Goal: Information Seeking & Learning: Find specific fact

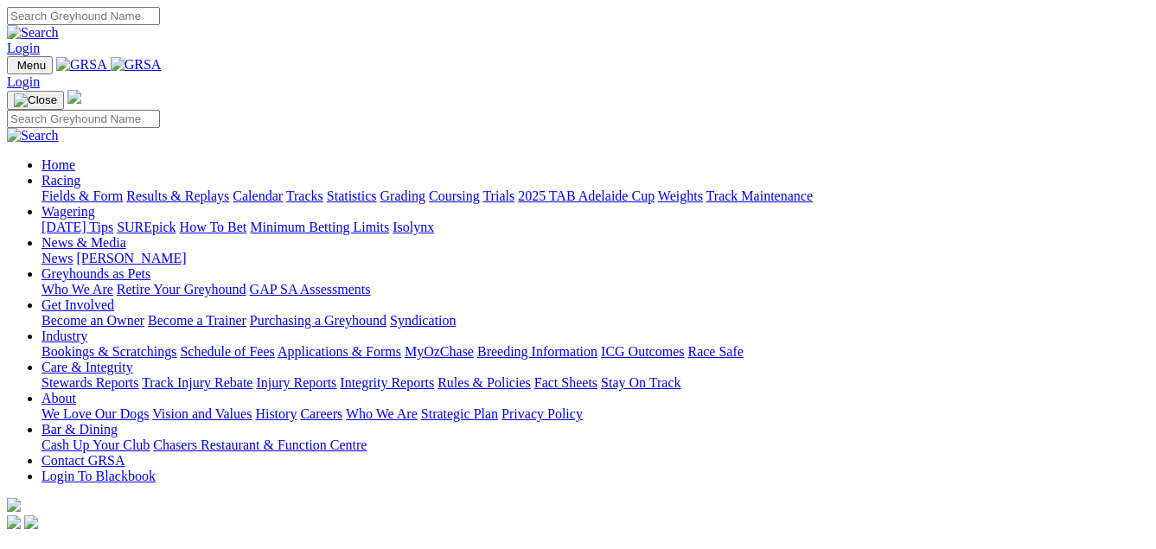
scroll to position [519, 0]
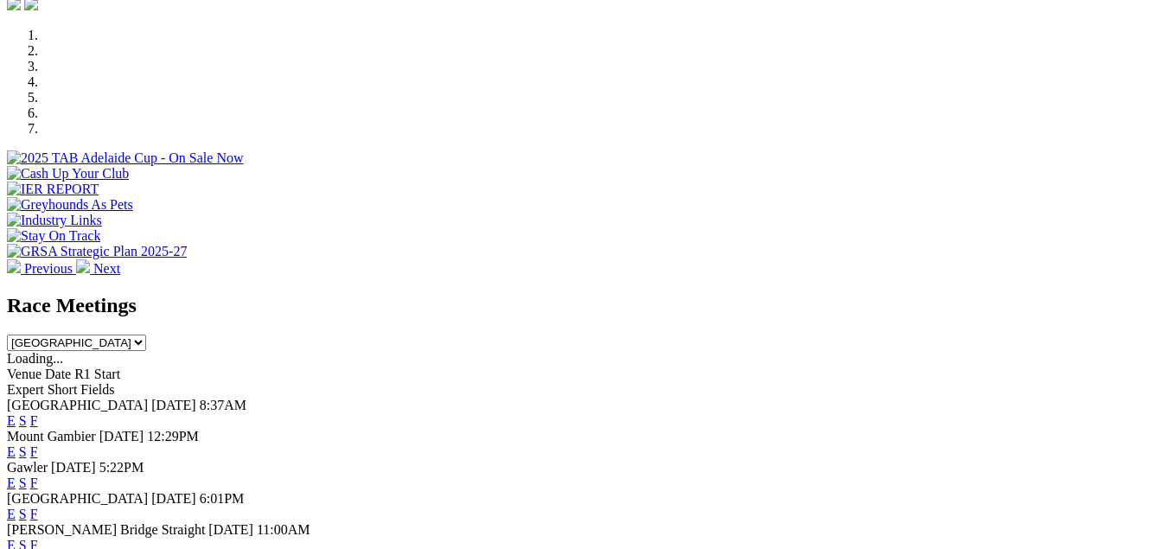
drag, startPoint x: 0, startPoint y: 0, endPoint x: 813, endPoint y: 293, distance: 864.0
click at [38, 444] on link "F" at bounding box center [34, 451] width 8 height 15
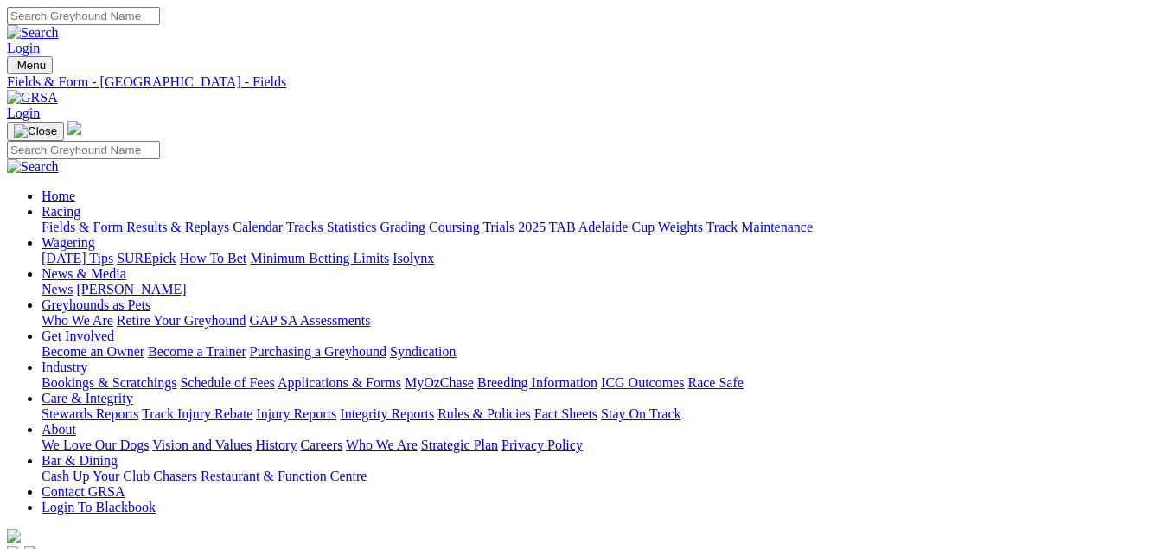
select select "QLD"
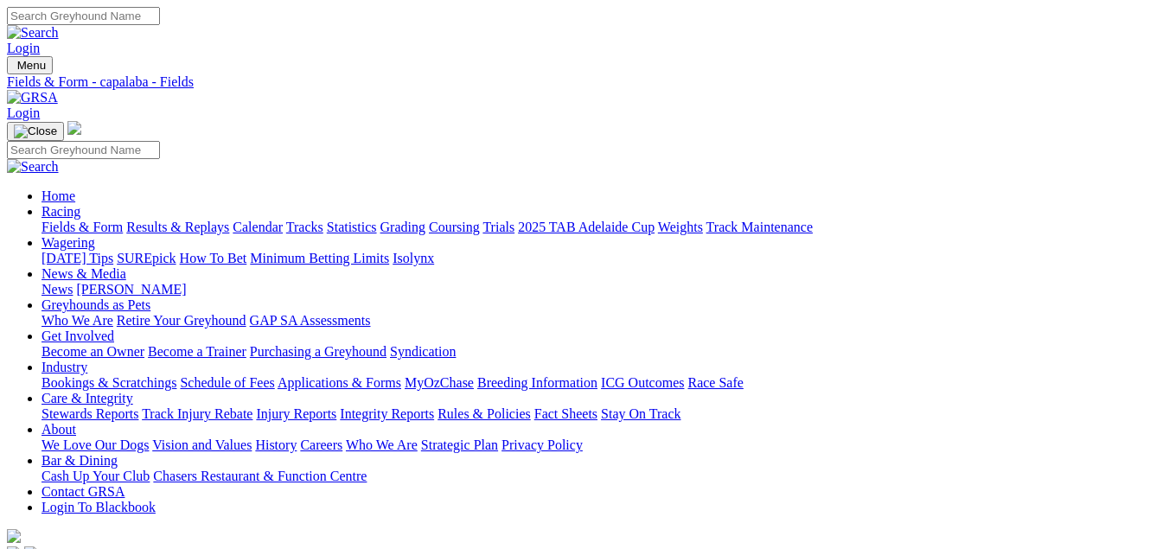
select select "[GEOGRAPHIC_DATA]"
